Goal: Task Accomplishment & Management: Complete application form

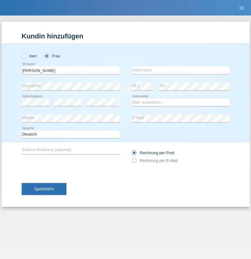
type input "[PERSON_NAME]"
click at [180, 70] on input "text" at bounding box center [181, 70] width 98 height 8
type input "Susana"
select select "RO"
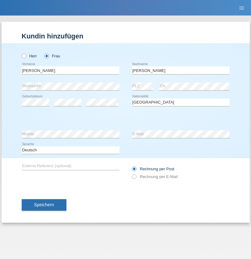
select select "C"
select select "10"
select select "11"
select select "2021"
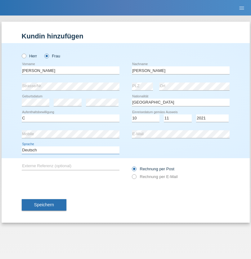
select select "en"
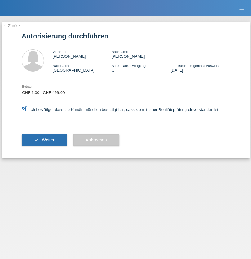
select select "1"
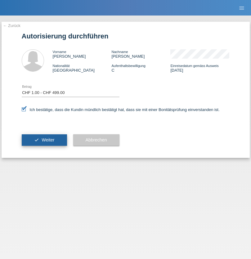
click at [44, 140] on span "Weiter" at bounding box center [47, 139] width 13 height 5
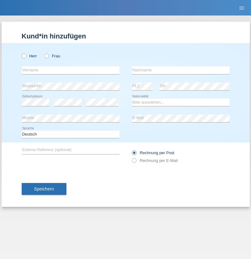
radio input "true"
click at [70, 70] on input "text" at bounding box center [71, 70] width 98 height 8
type input "Gjyla"
click at [180, 70] on input "text" at bounding box center [181, 70] width 98 height 8
type input "Zidi"
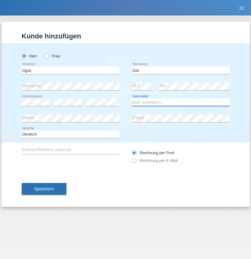
select select "CH"
radio input "true"
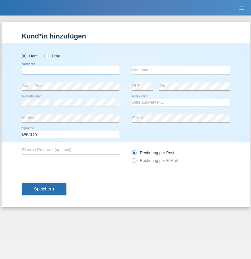
click at [70, 70] on input "text" at bounding box center [71, 70] width 98 height 8
type input "Kevin"
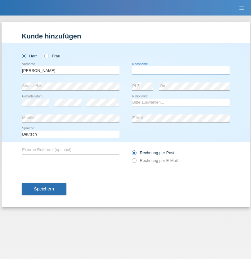
click at [180, 70] on input "text" at bounding box center [181, 70] width 98 height 8
type input "Ferhati"
select select "DE"
select select "C"
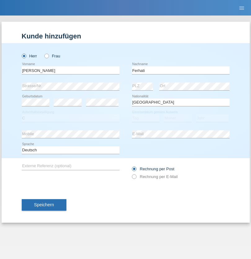
select select "14"
select select "02"
select select "2021"
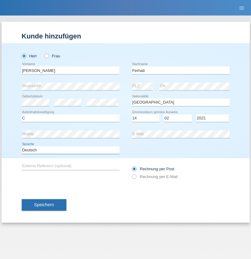
select select "en"
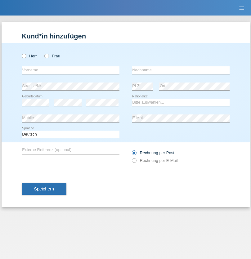
radio input "true"
click at [70, 70] on input "text" at bounding box center [71, 70] width 98 height 8
type input "firat"
click at [180, 70] on input "text" at bounding box center [181, 70] width 98 height 8
type input "kara"
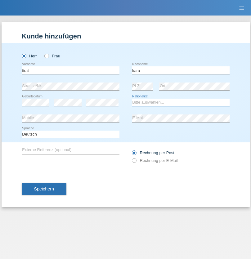
select select "CH"
radio input "true"
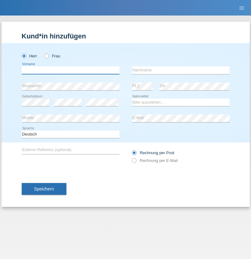
click at [70, 70] on input "text" at bounding box center [71, 70] width 98 height 8
type input "[PERSON_NAME]"
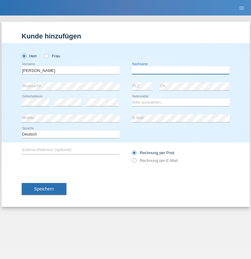
click at [180, 70] on input "text" at bounding box center [181, 70] width 98 height 8
type input "[PERSON_NAME]"
select select "RO"
select select "C"
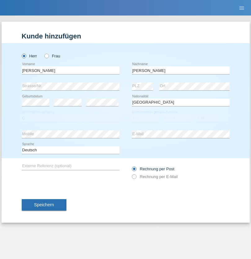
select select "11"
select select "02"
select select "2011"
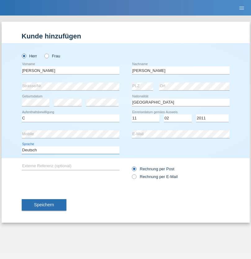
select select "en"
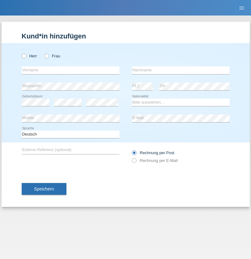
radio input "true"
click at [70, 70] on input "text" at bounding box center [71, 70] width 98 height 8
type input "[PERSON_NAME]"
click at [180, 70] on input "text" at bounding box center [181, 70] width 98 height 8
type input "Ymeri"
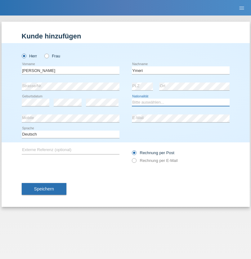
select select "XK"
select select "C"
select select "21"
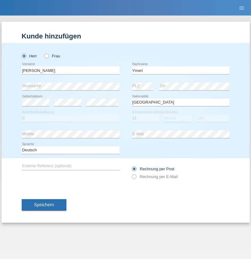
select select "03"
select select "1991"
